Goal: Check status: Check status

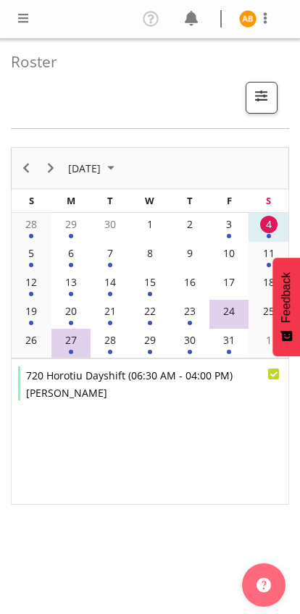
click at [114, 350] on td "28" at bounding box center [110, 342] width 40 height 29
click at [155, 343] on div "29" at bounding box center [149, 339] width 17 height 17
click at [83, 344] on td "27" at bounding box center [71, 342] width 40 height 29
click at [75, 341] on div "27" at bounding box center [70, 339] width 17 height 17
click at [121, 348] on td "28" at bounding box center [110, 342] width 40 height 29
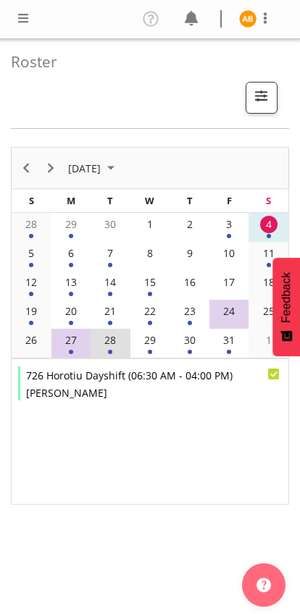
click at [154, 341] on div "29" at bounding box center [149, 339] width 17 height 17
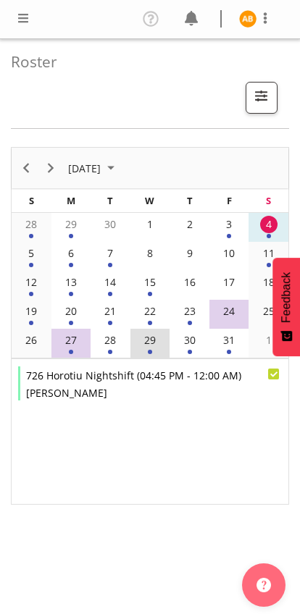
click at [201, 352] on td "30" at bounding box center [189, 342] width 40 height 29
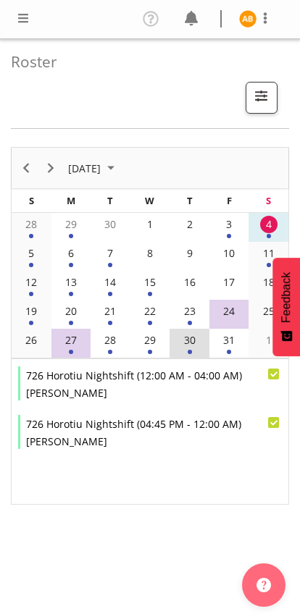
click at [265, 226] on div "4" at bounding box center [268, 224] width 17 height 17
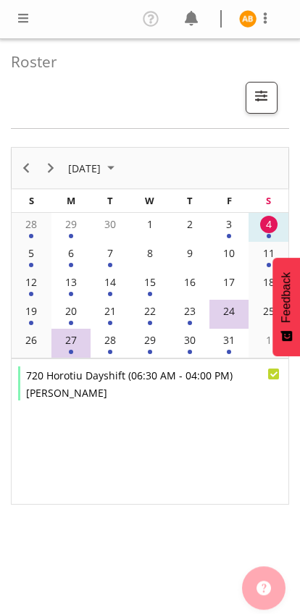
click at [34, 260] on div "5" at bounding box center [30, 253] width 17 height 17
